Goal: Navigation & Orientation: Find specific page/section

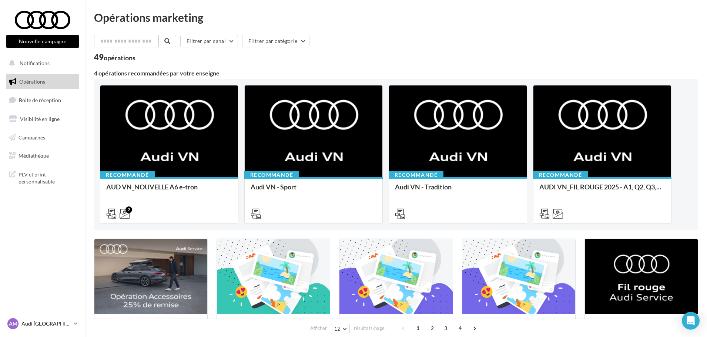
click at [75, 322] on icon at bounding box center [76, 323] width 4 height 6
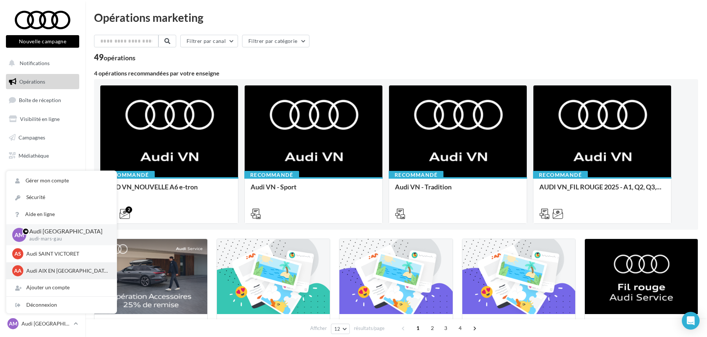
click at [50, 274] on p "Audi AIX EN [GEOGRAPHIC_DATA]" at bounding box center [66, 270] width 81 height 7
